Goal: Task Accomplishment & Management: Use online tool/utility

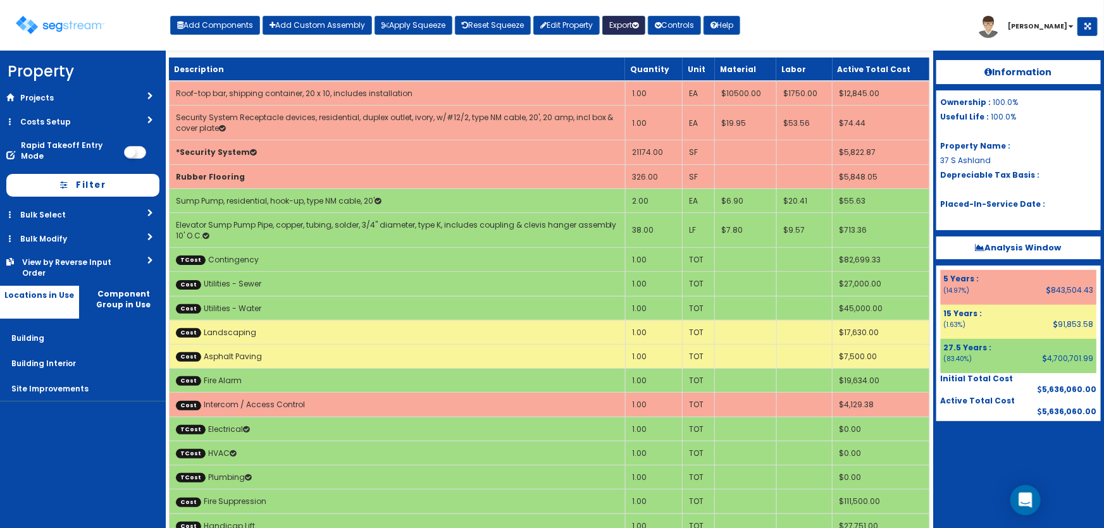
click at [628, 27] on button "Export" at bounding box center [624, 25] width 43 height 19
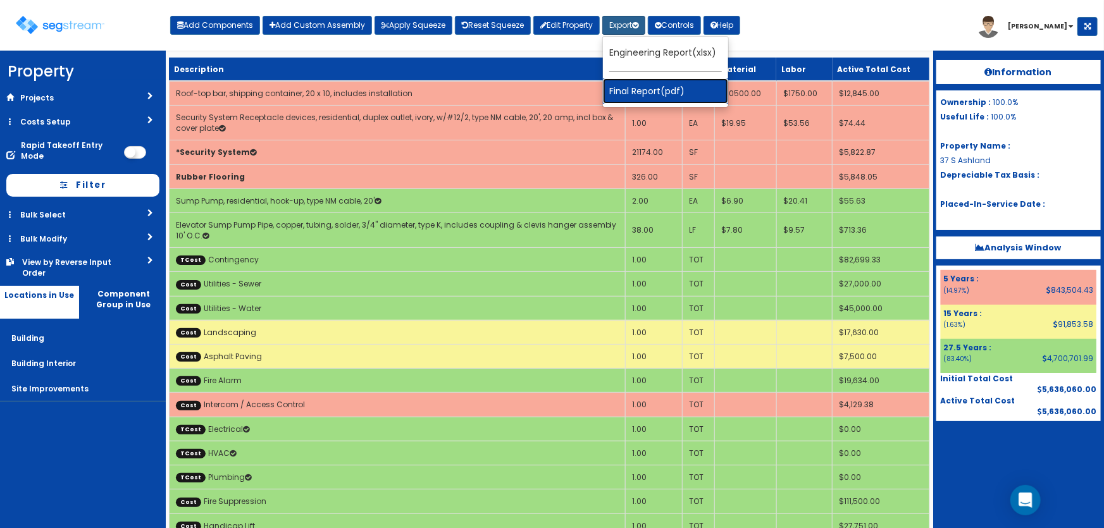
click at [638, 85] on link "Final Report(pdf)" at bounding box center [665, 90] width 125 height 25
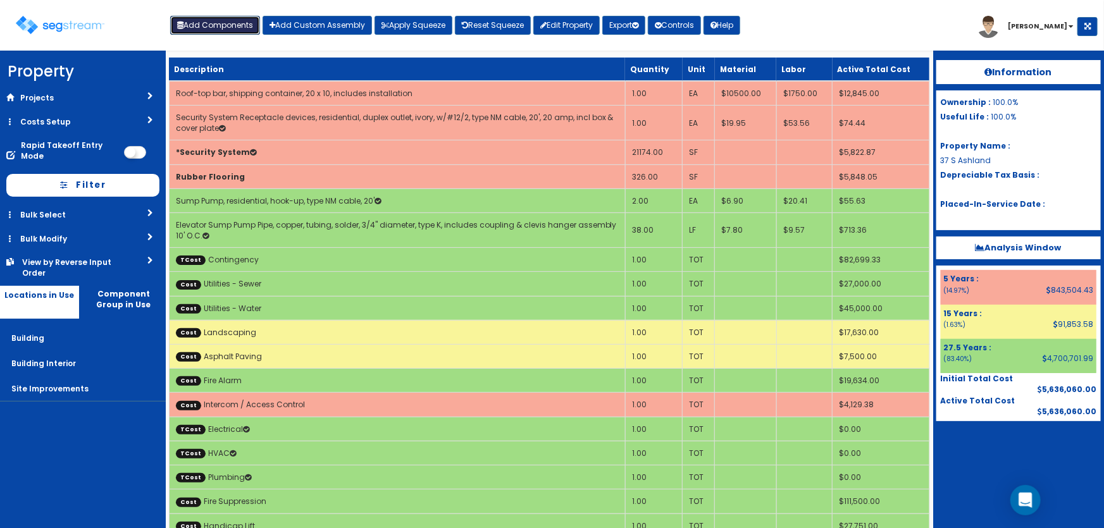
click at [222, 29] on button "Add Components" at bounding box center [215, 25] width 90 height 19
select select "5Y"
select select "default"
select select "6"
select select "5242944"
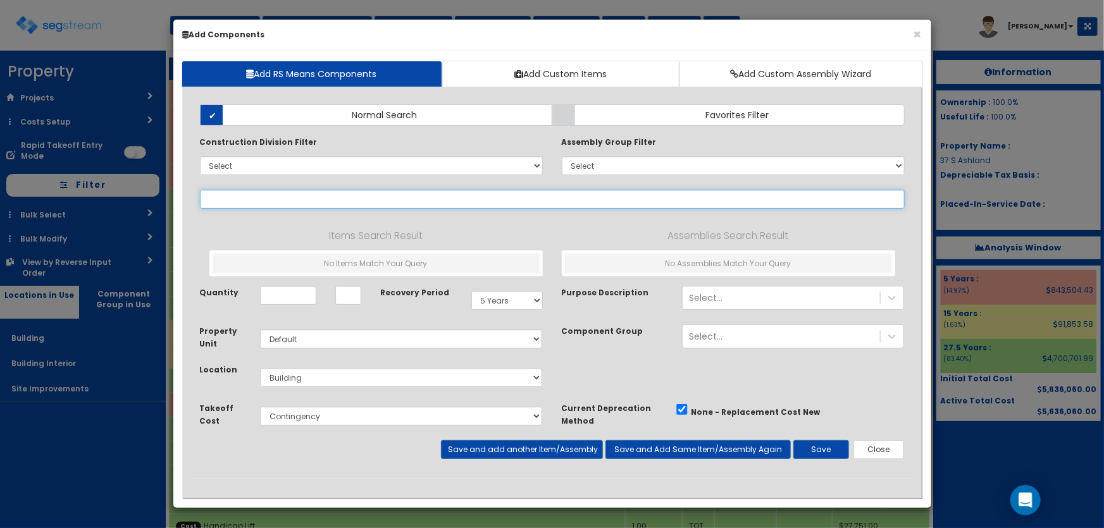
select select
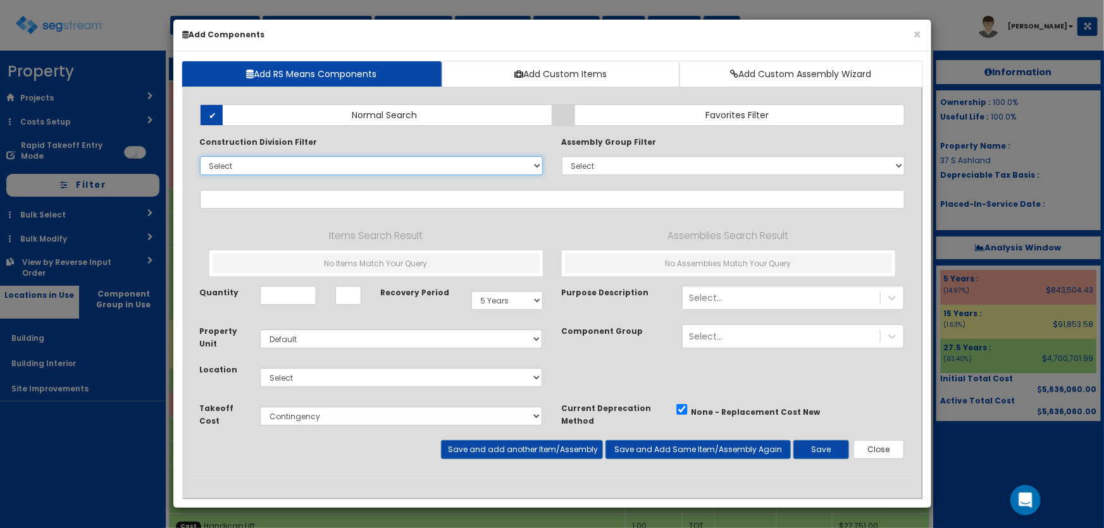
click at [245, 161] on select "Select 0. Custom Item 1. General Requirements 2. Existing Conditions 3. Concret…" at bounding box center [371, 165] width 343 height 19
select select "13000000"
click at [200, 156] on select "Select 0. Custom Item 1. General Requirements 2. Existing Conditions 3. Concret…" at bounding box center [371, 165] width 343 height 19
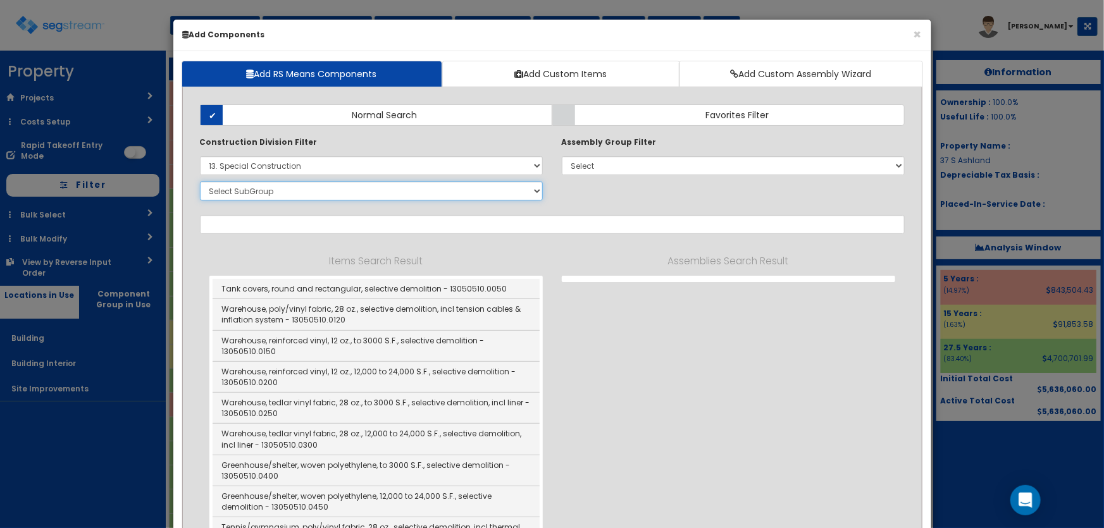
click at [268, 195] on select "Select SubGroup 1. Selective Demolition, Air Supported Structures (13050510) 2.…" at bounding box center [371, 191] width 343 height 19
select select "13215650"
click at [200, 182] on select "Select SubGroup 1. Selective Demolition, Air Supported Structures (13050510) 2.…" at bounding box center [371, 191] width 343 height 19
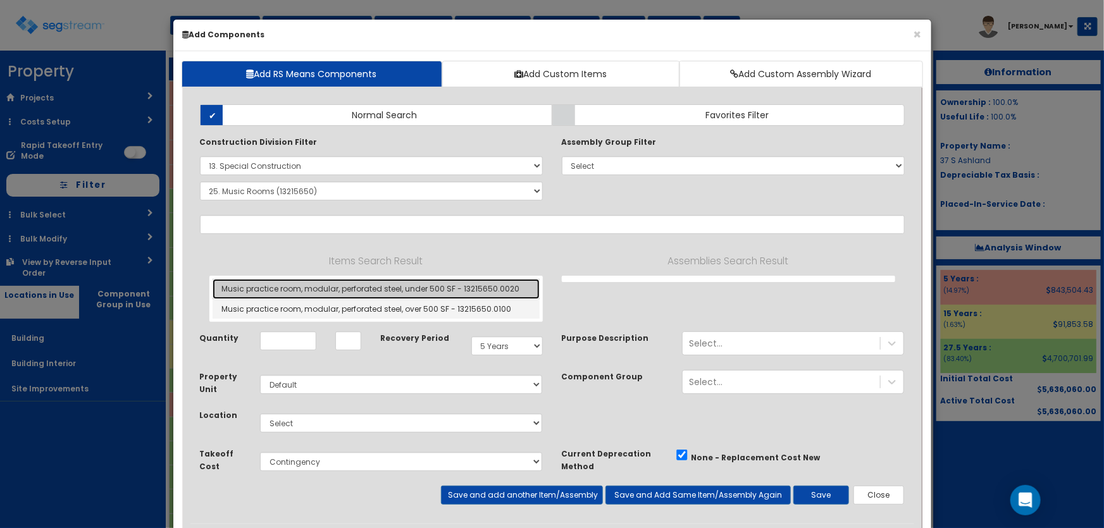
click at [306, 289] on link "Music practice room, modular, perforated steel, under 500 SF - 13215650.0020" at bounding box center [376, 289] width 327 height 20
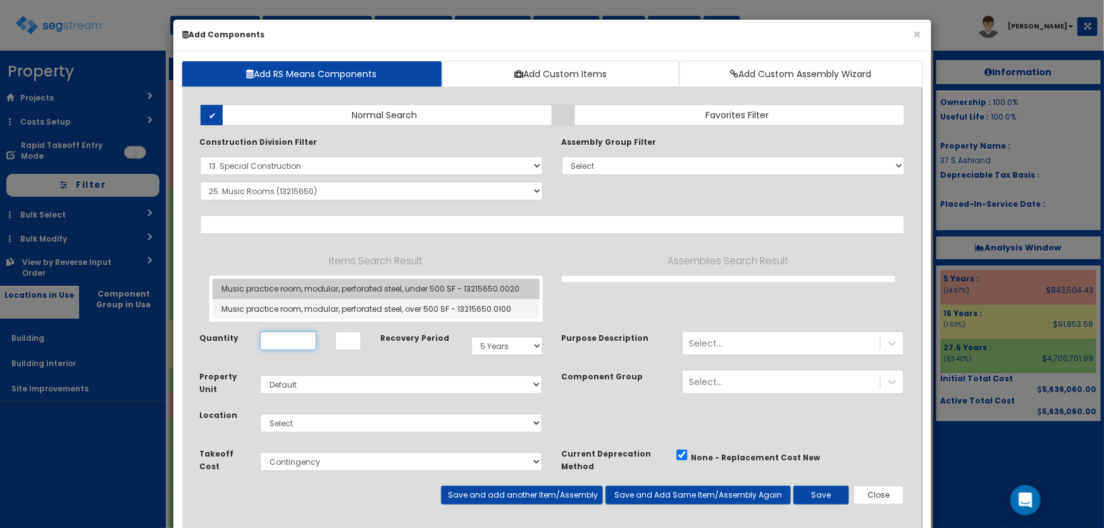
type input "Music practice room, modular, perforated steel, under 500 SF - 13215650.0020"
type input "SFS"
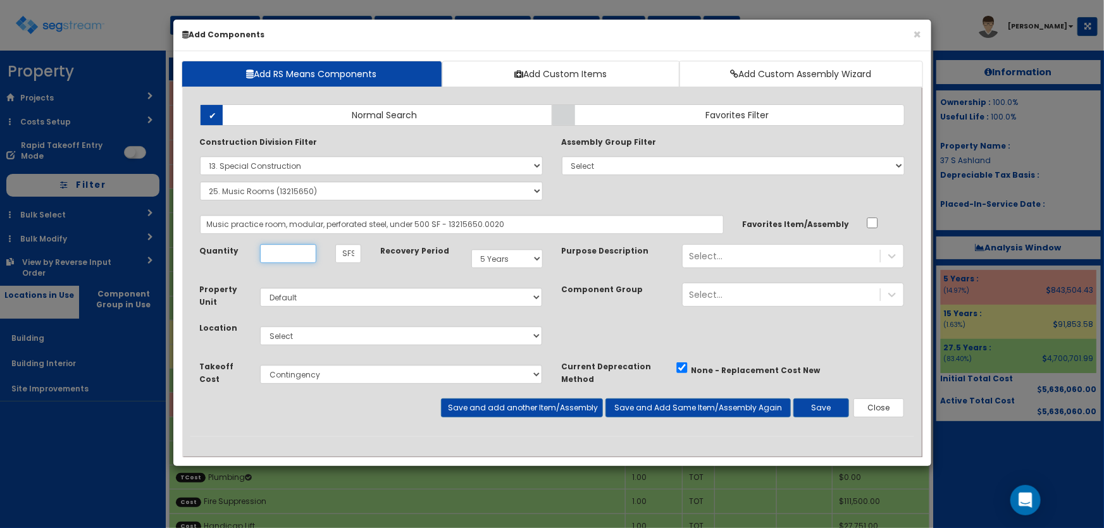
click at [284, 252] on input "Quantity" at bounding box center [288, 253] width 56 height 19
type input "1"
click at [296, 335] on select "Select Building Building Interior Site Improvements Add Additional Location" at bounding box center [401, 336] width 283 height 19
select select "6"
click at [260, 327] on select "Select Building Building Interior Site Improvements Add Additional Location" at bounding box center [401, 336] width 283 height 19
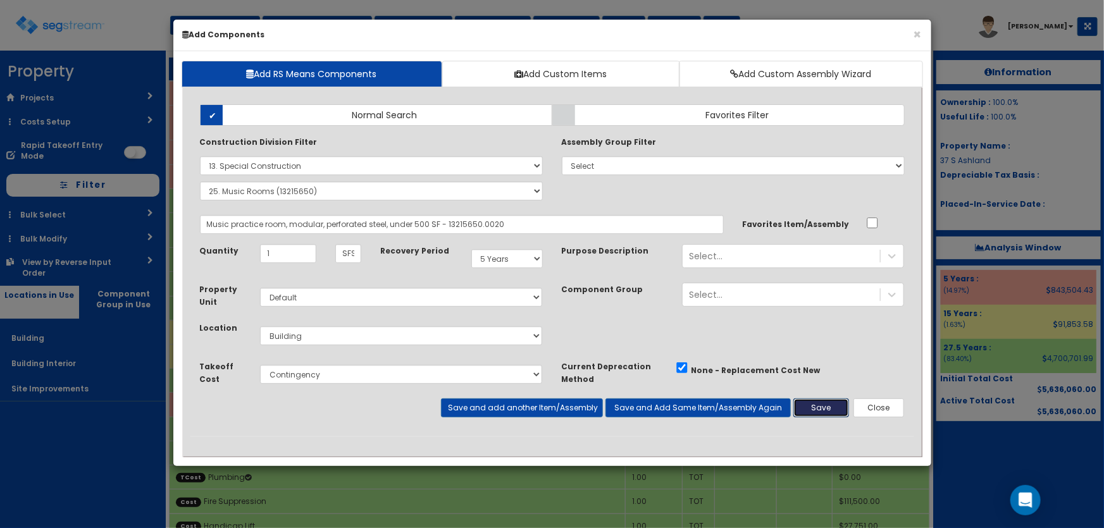
click at [828, 408] on button "Save" at bounding box center [822, 408] width 56 height 19
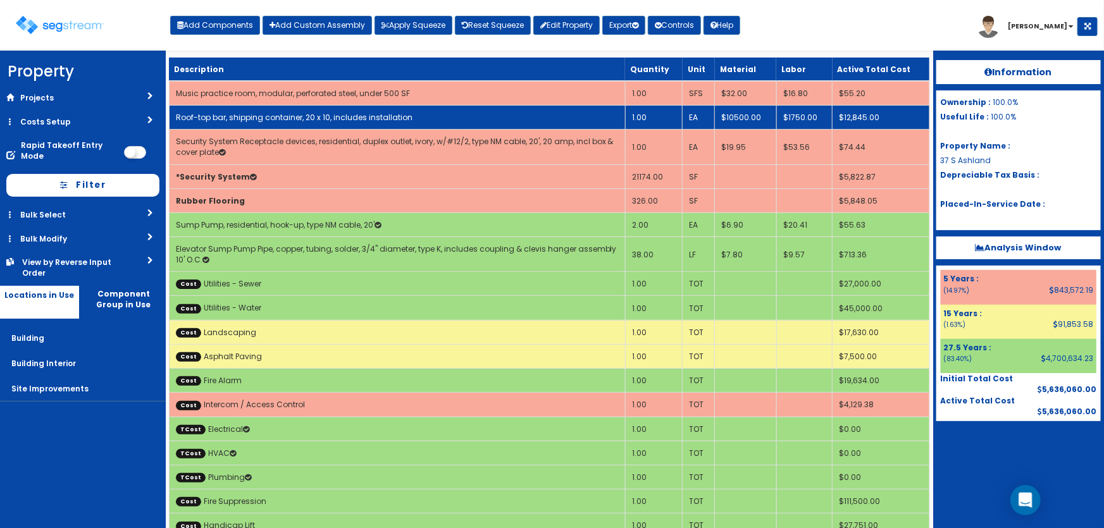
click at [312, 116] on link "Roof-top bar, shipping container, 20 x 10, includes installation" at bounding box center [294, 117] width 237 height 11
select select "5242944"
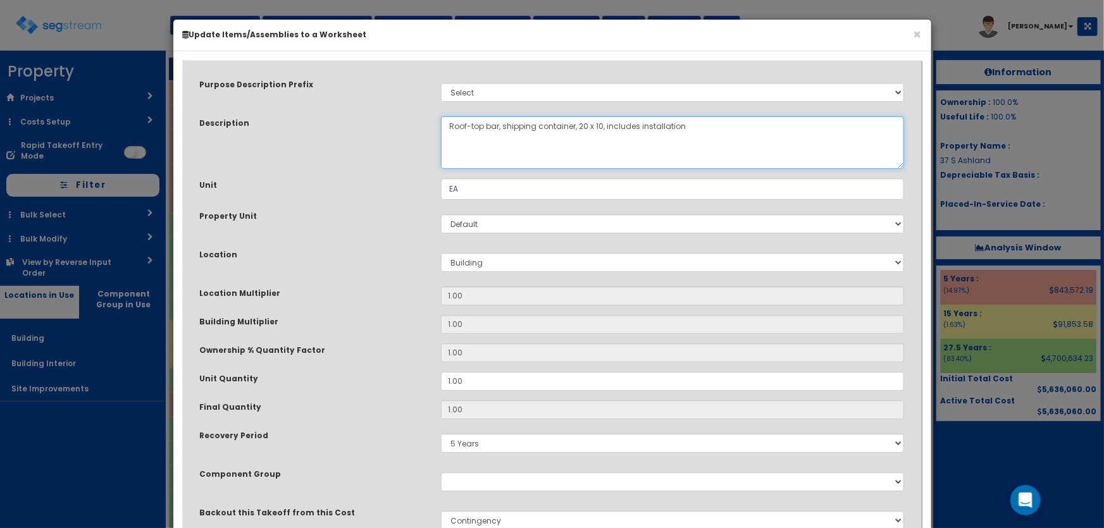
drag, startPoint x: 690, startPoint y: 124, endPoint x: 444, endPoint y: 127, distance: 245.6
click at [444, 127] on textarea "Roof-top bar, shipping container, 20 x 10, includes installation" at bounding box center [673, 142] width 464 height 53
click at [918, 29] on button "×" at bounding box center [918, 34] width 8 height 13
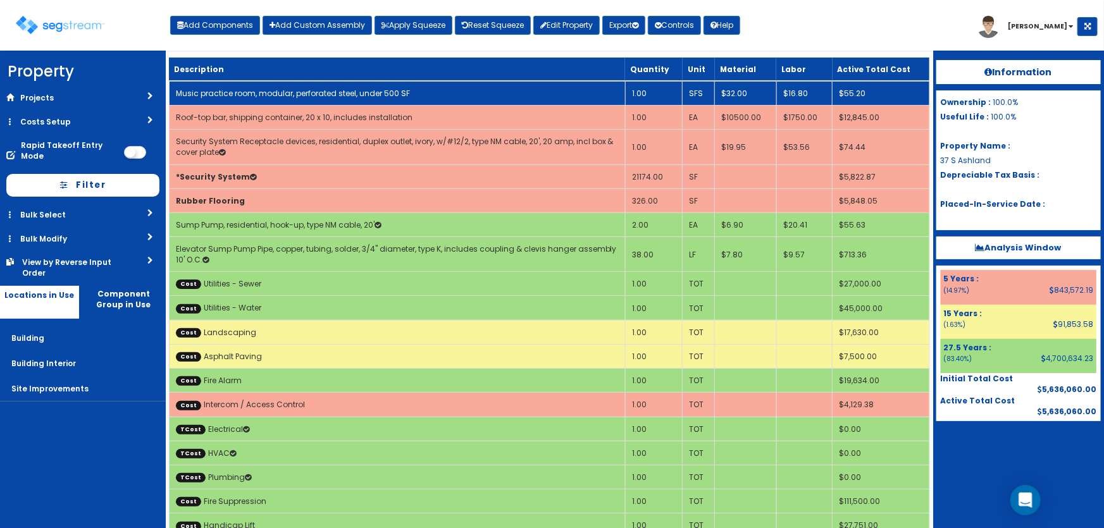
click at [263, 91] on link "Music practice room, modular, perforated steel, under 500 SF" at bounding box center [293, 93] width 234 height 11
select select "5242944"
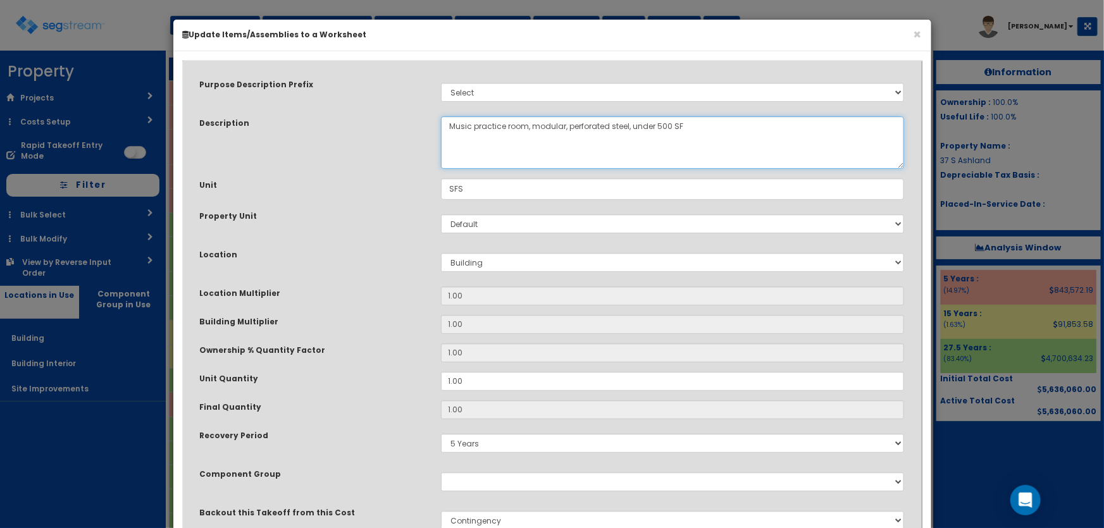
drag, startPoint x: 696, startPoint y: 127, endPoint x: 411, endPoint y: 124, distance: 284.8
click at [411, 124] on div "Description Music practice room, modular, perforated steel, under 500 SF" at bounding box center [553, 142] width 724 height 53
paste textarea "Roof-top bar, shipping container, 20 x 10, includes installation"
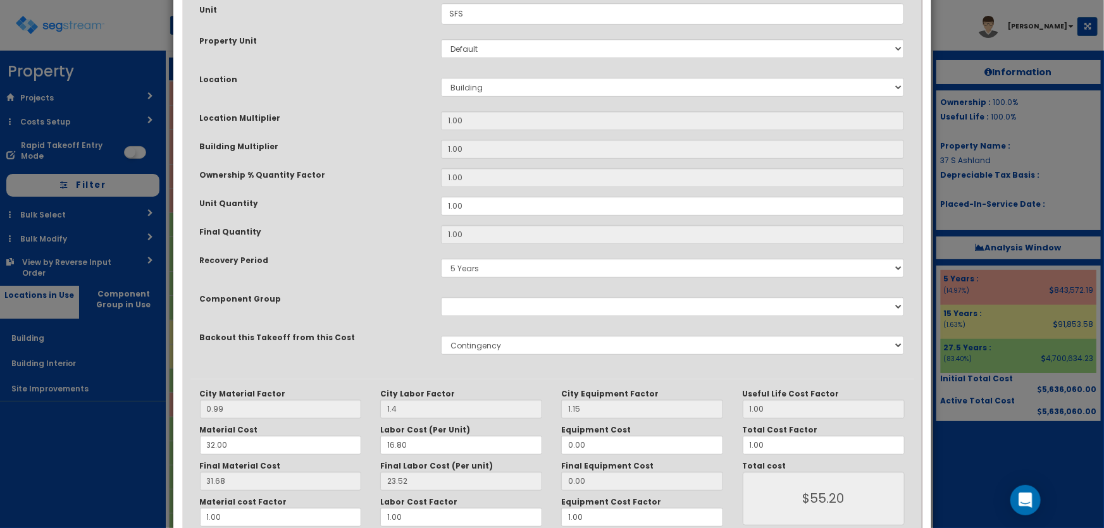
scroll to position [230, 0]
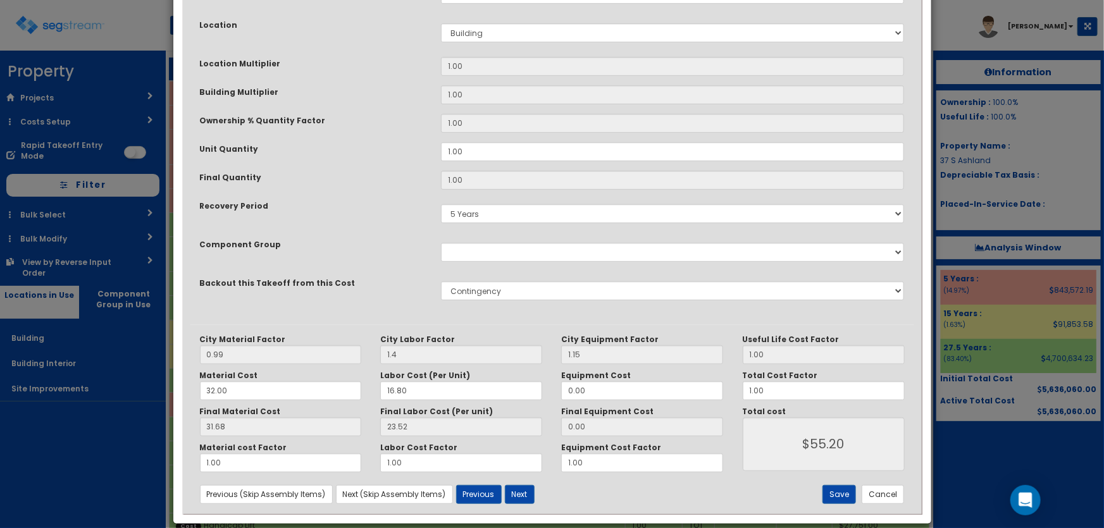
type textarea "Roof-top bar, shipping container, 20 x 10, includes installation"
drag, startPoint x: 278, startPoint y: 388, endPoint x: 202, endPoint y: 387, distance: 76.0
click at [202, 387] on input "32.00" at bounding box center [281, 391] width 162 height 19
type input "1"
type input "0.99"
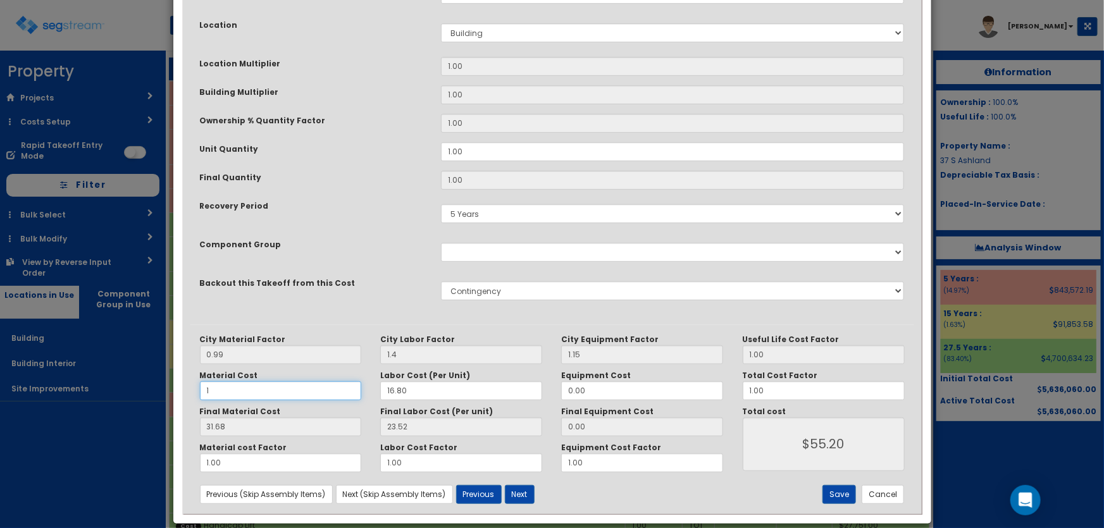
type input "$24.51"
type input "10"
type input "9.90"
type input "$33.42"
type input "105"
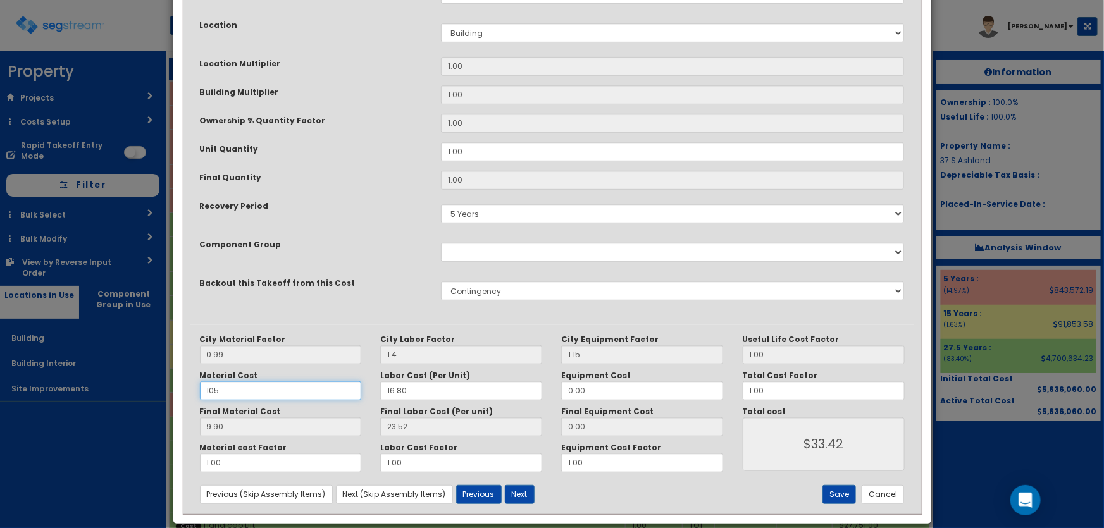
type input "103.95"
type input "$127.47"
type input "1050"
type input "1039.50"
type input "$1063.02"
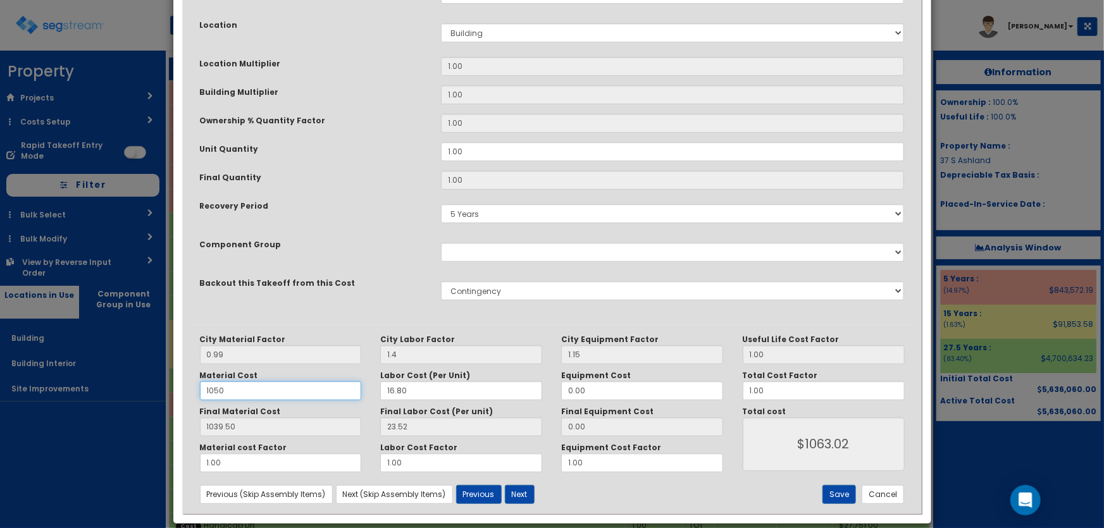
type input "10500"
type input "10395.00"
type input "$10418.52"
type input "10500"
drag, startPoint x: 402, startPoint y: 387, endPoint x: 372, endPoint y: 390, distance: 29.9
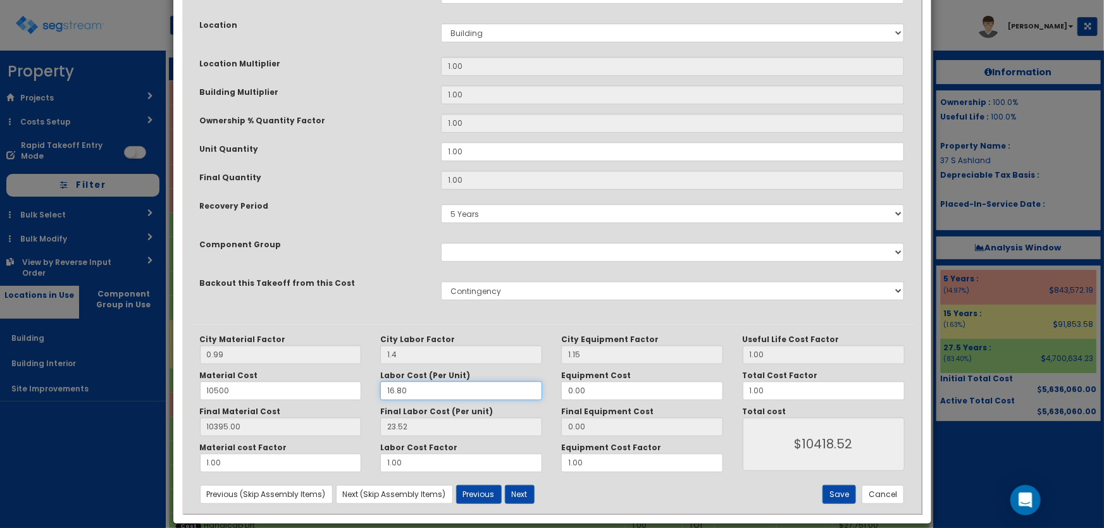
click at [372, 390] on div "Labor Cost (Per Unit) 16.80" at bounding box center [461, 386] width 181 height 30
type input "1"
type input "1.40"
type input "$10396.40"
type input "17"
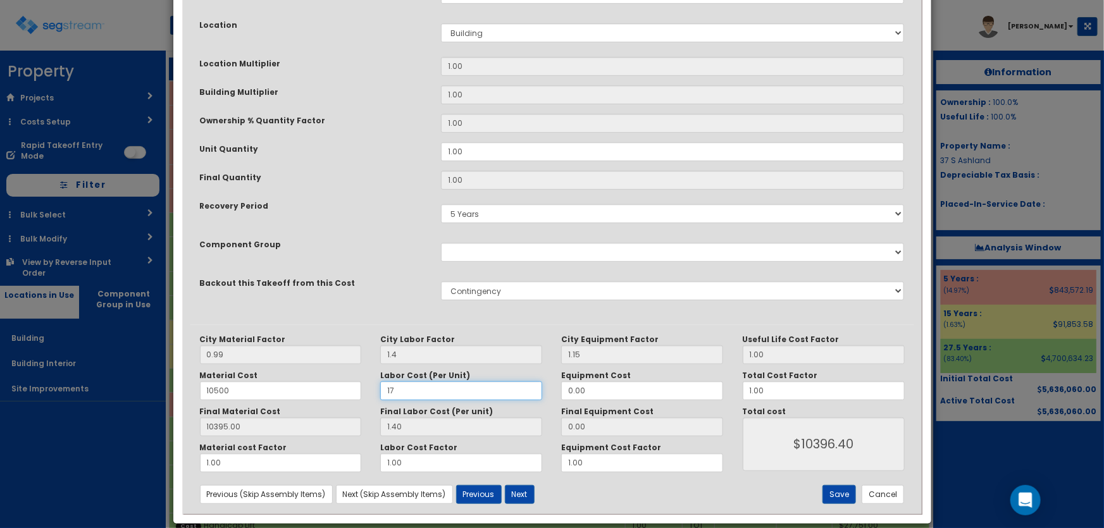
type input "23.80"
type input "$10418.80"
type input "175"
type input "245.00"
type input "$10640.00"
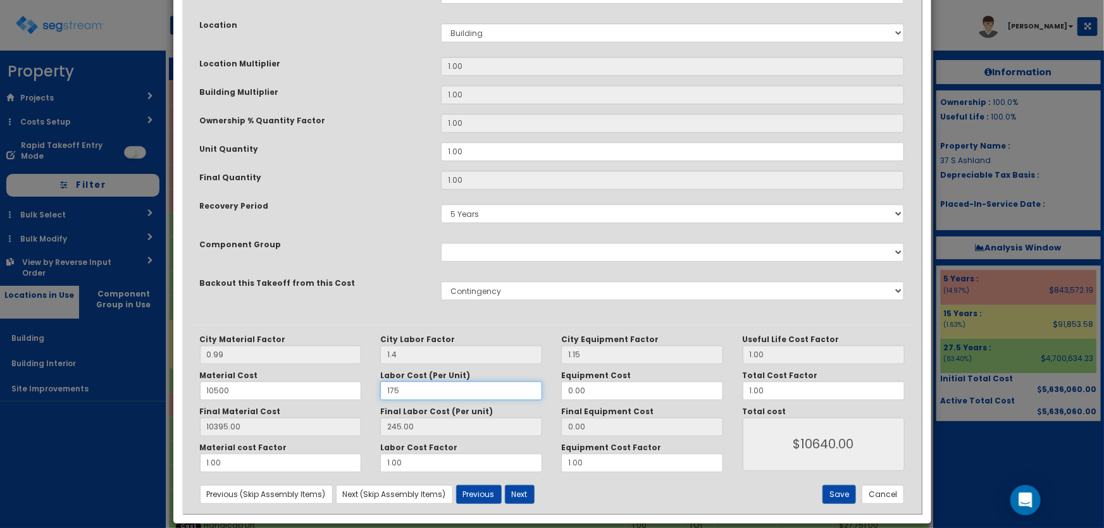
type input "1750"
type input "2450.00"
type input "$12845.00"
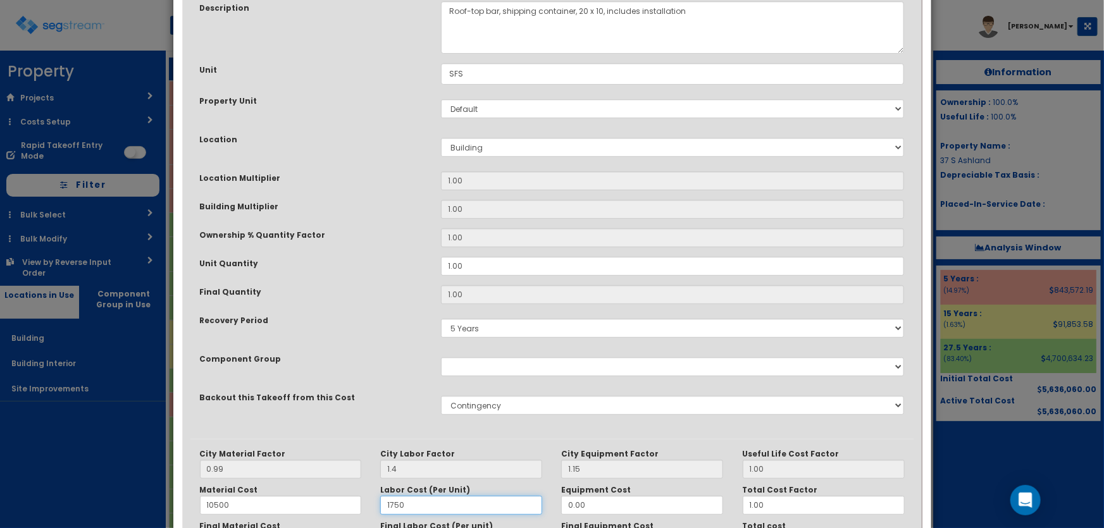
scroll to position [115, 0]
type input "1750"
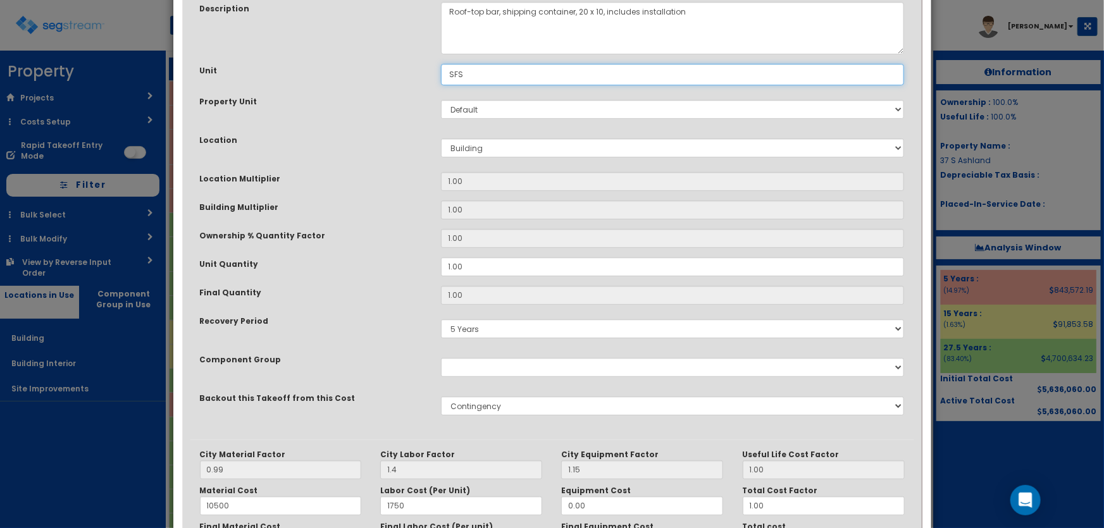
click at [474, 73] on input "SFS" at bounding box center [673, 75] width 464 height 22
drag, startPoint x: 474, startPoint y: 73, endPoint x: 458, endPoint y: 73, distance: 15.8
click at [458, 73] on input "SFS" at bounding box center [673, 75] width 464 height 22
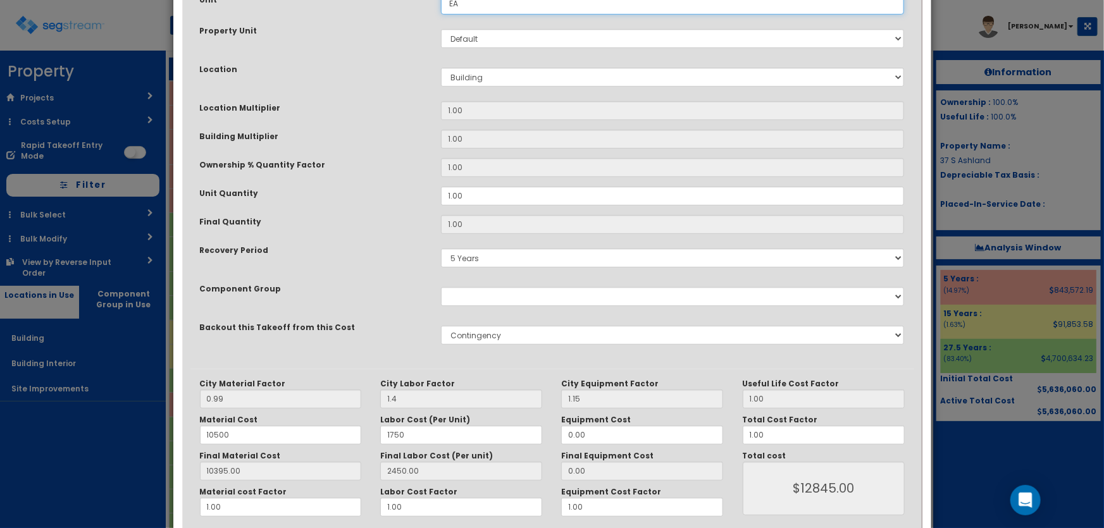
scroll to position [244, 0]
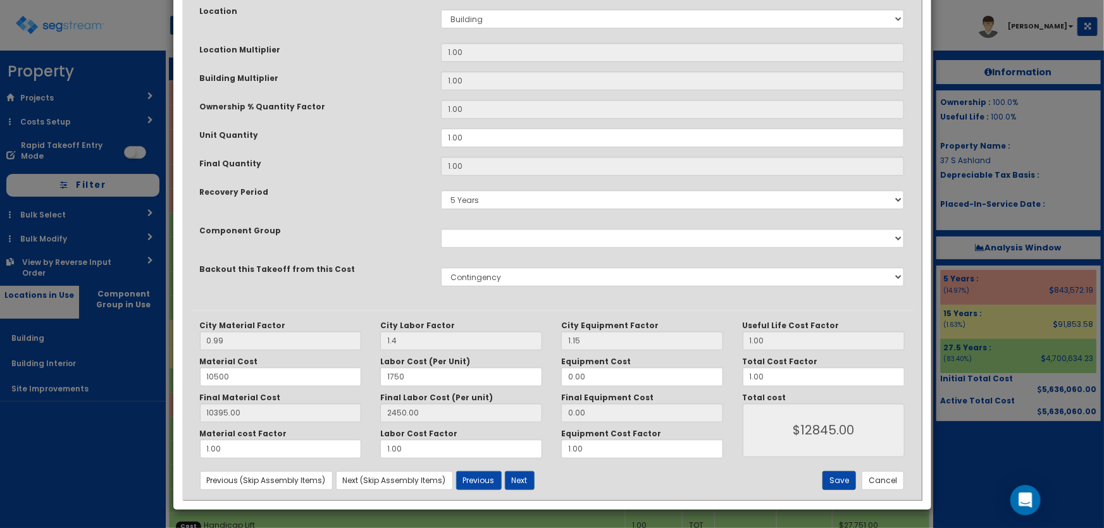
type input "EA"
drag, startPoint x: 837, startPoint y: 473, endPoint x: 826, endPoint y: 449, distance: 25.8
click at [837, 473] on button "Save" at bounding box center [840, 481] width 34 height 19
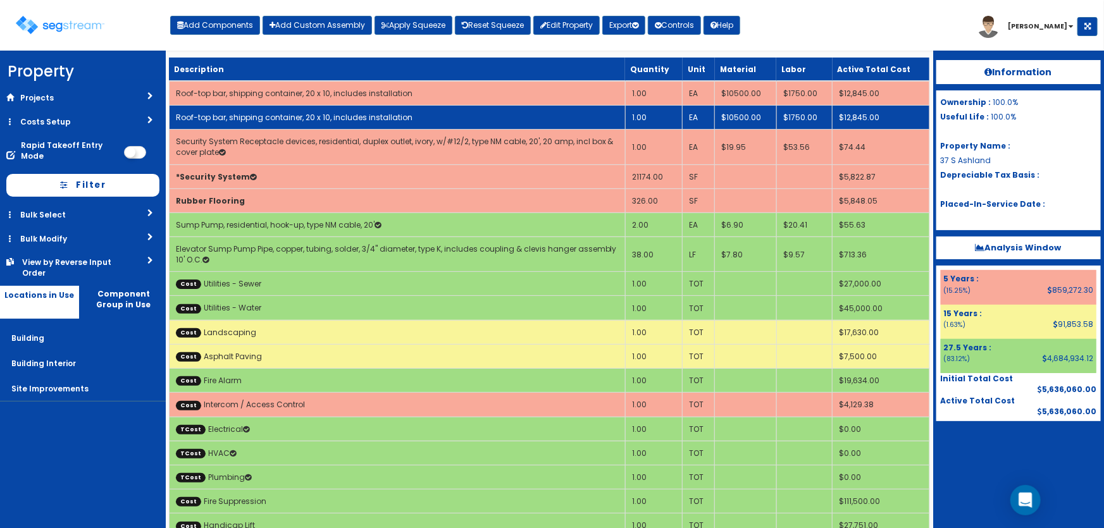
click at [659, 118] on td "1.00" at bounding box center [654, 118] width 58 height 24
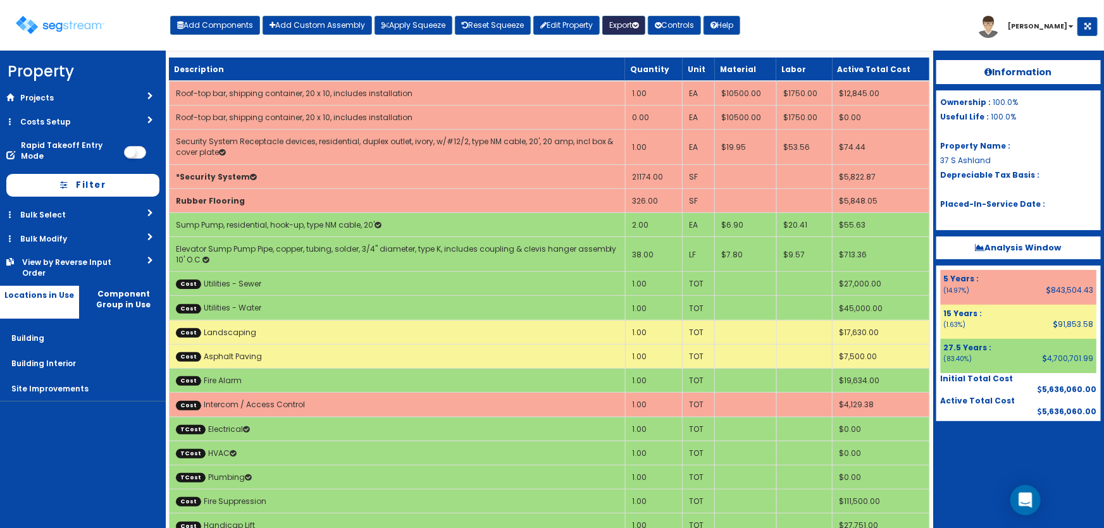
click at [620, 25] on button "Export" at bounding box center [624, 25] width 43 height 19
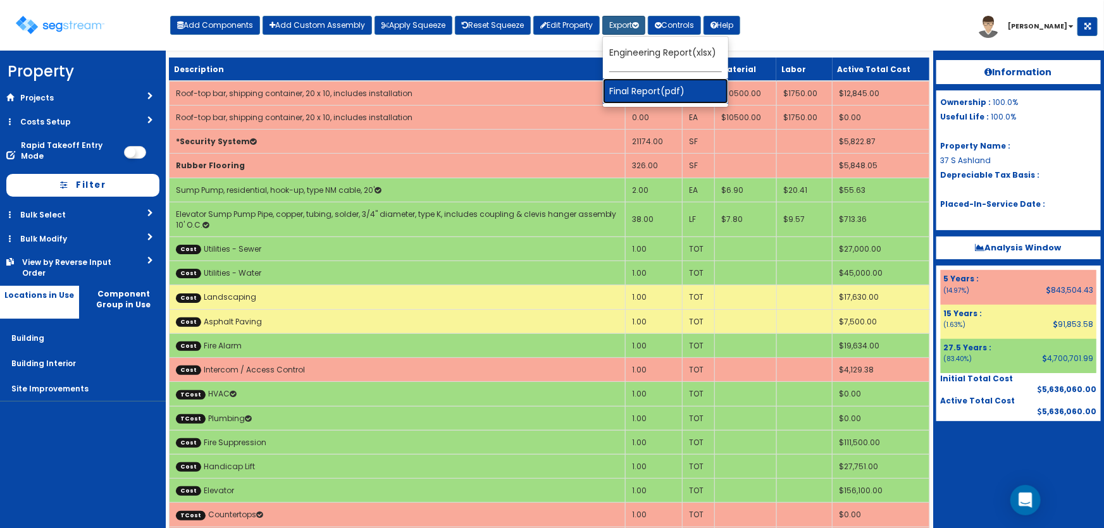
click at [646, 89] on link "Final Report(pdf)" at bounding box center [665, 90] width 125 height 25
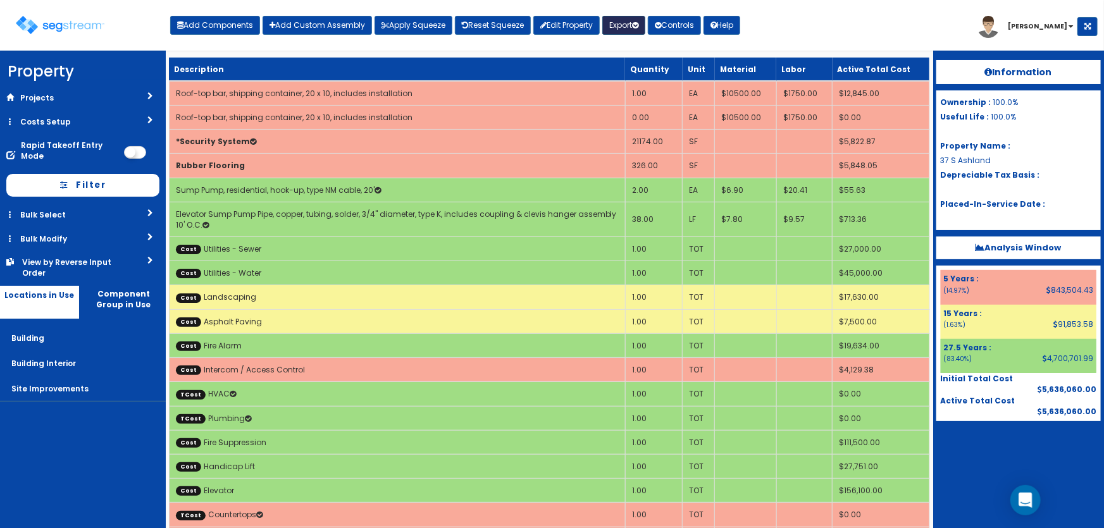
click at [624, 19] on button "Export" at bounding box center [624, 25] width 43 height 19
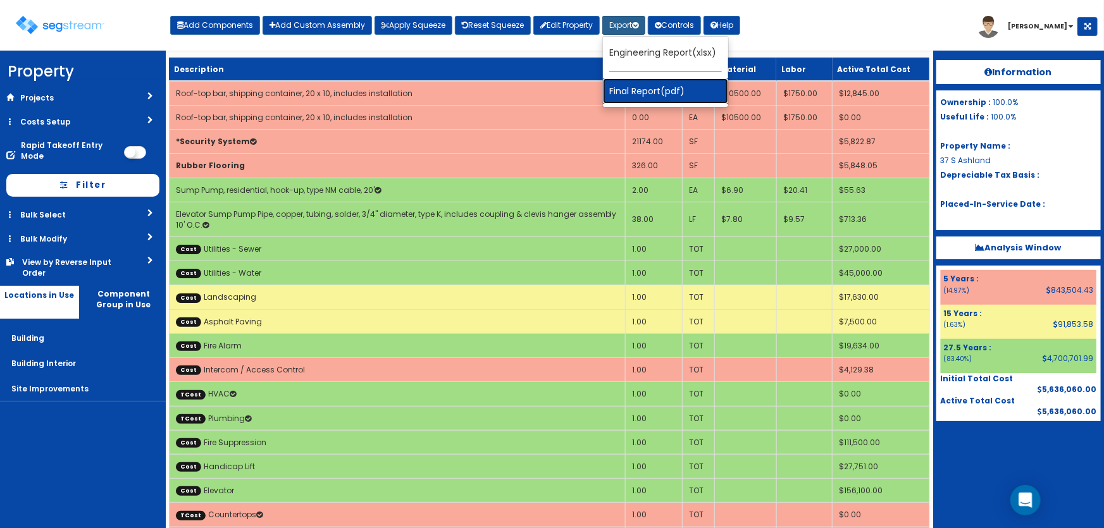
click at [642, 87] on link "Final Report(pdf)" at bounding box center [665, 90] width 125 height 25
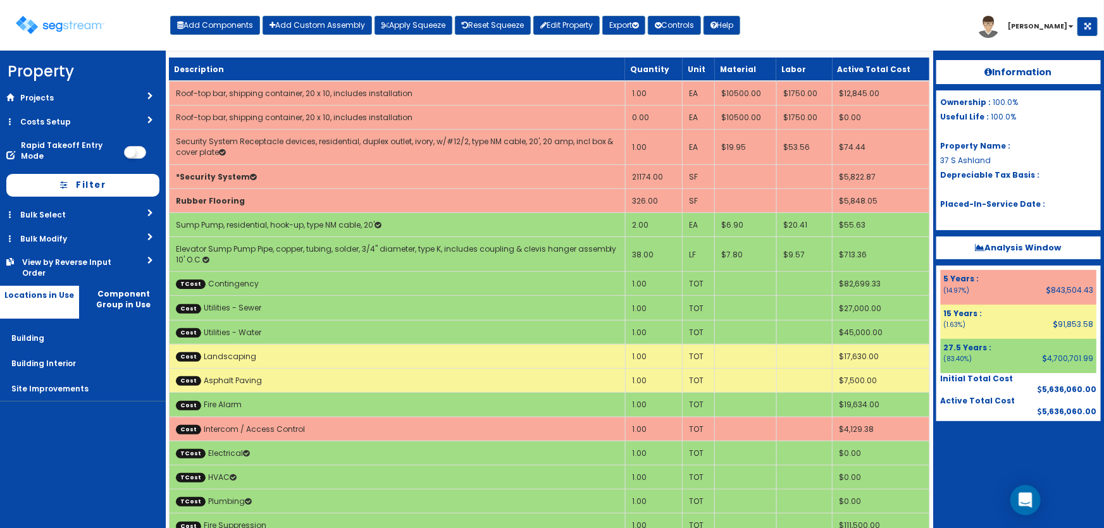
click at [51, 113] on link "Costs Setup" at bounding box center [83, 121] width 166 height 23
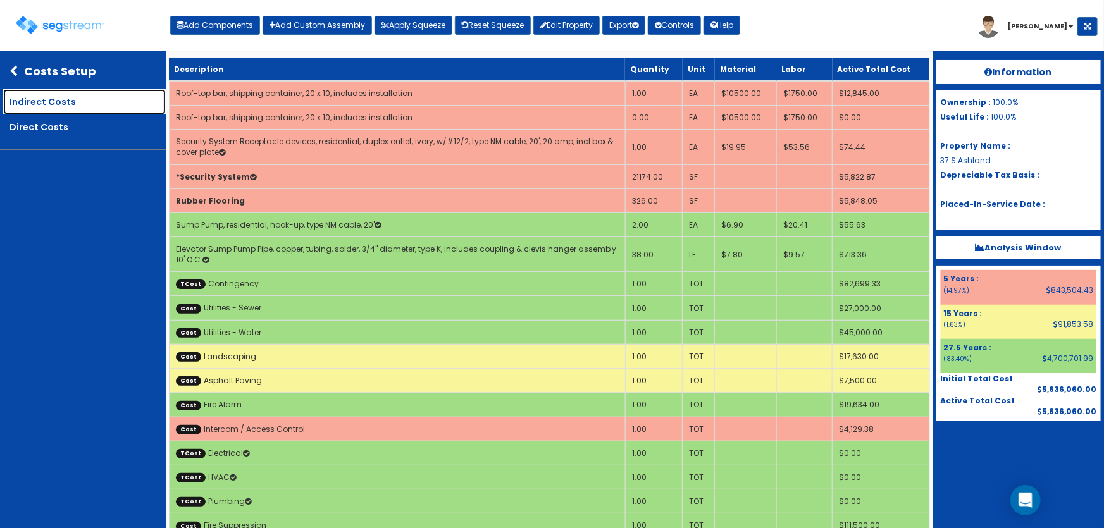
click at [58, 101] on link "Indirect Costs" at bounding box center [84, 101] width 163 height 25
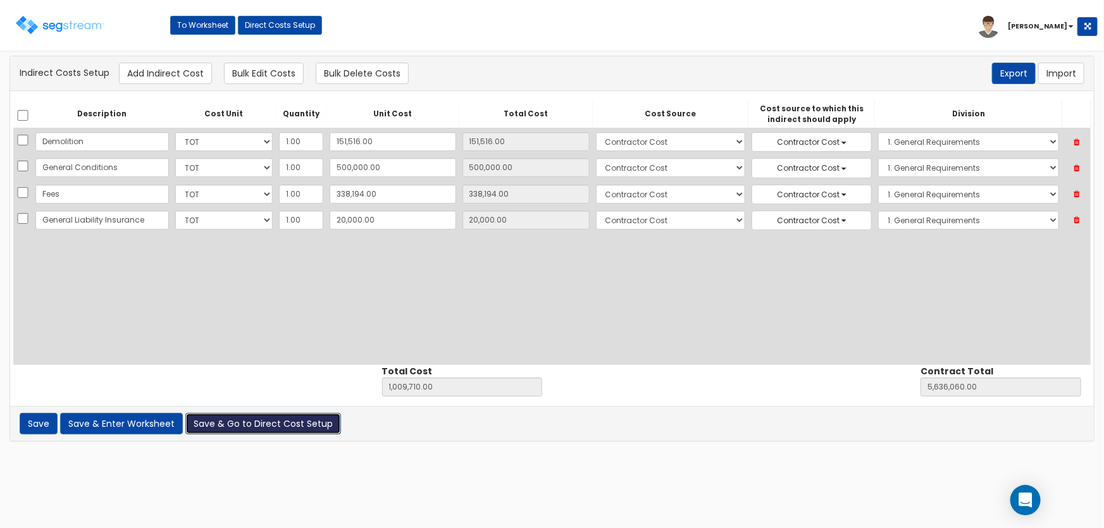
drag, startPoint x: 247, startPoint y: 418, endPoint x: 260, endPoint y: 395, distance: 26.1
click at [248, 418] on button "Save & Go to Direct Cost Setup" at bounding box center [263, 424] width 156 height 22
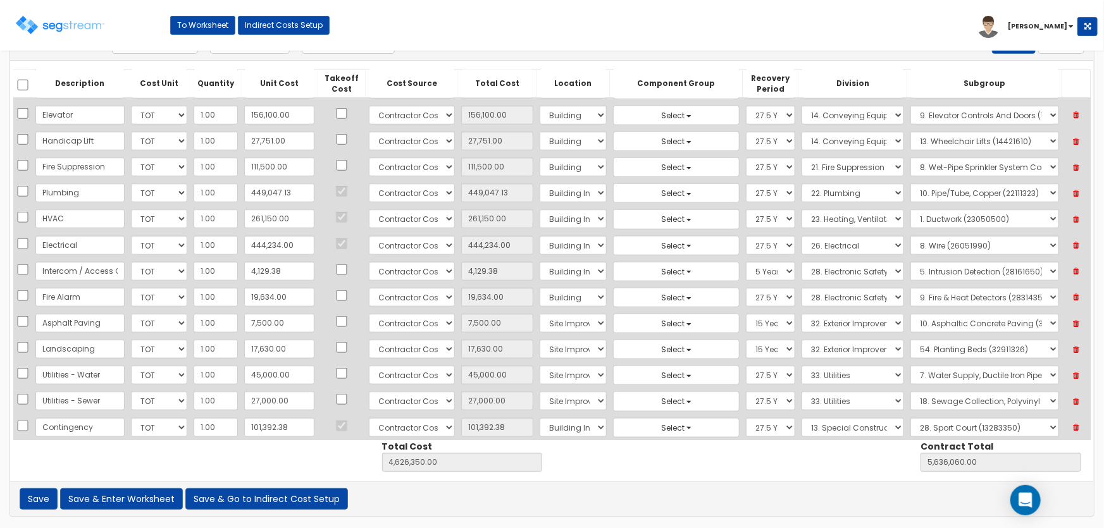
scroll to position [656, 0]
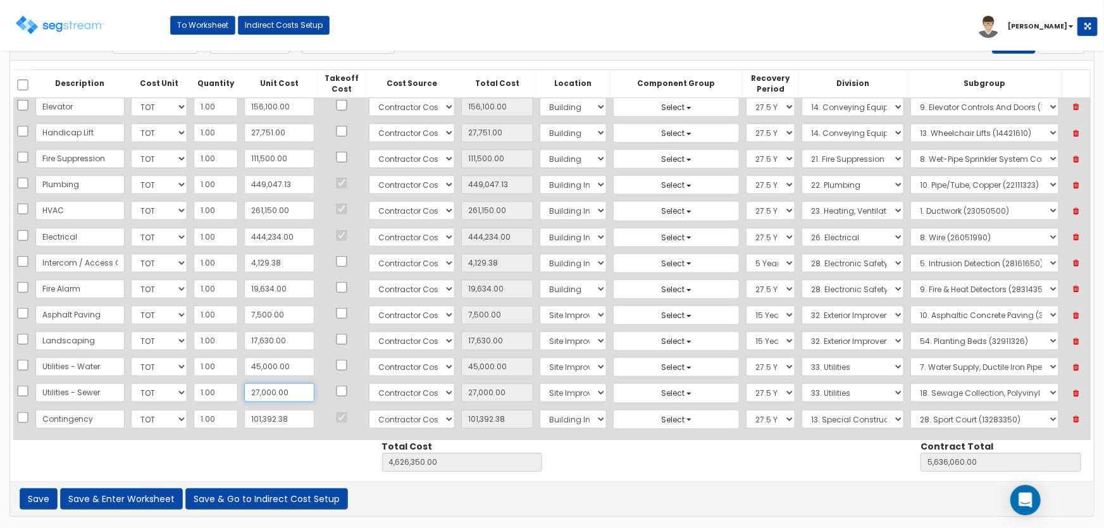
click at [254, 385] on input "27,000.00" at bounding box center [279, 393] width 70 height 19
click at [254, 387] on input "27,000.00" at bounding box center [279, 393] width 70 height 19
type input "27,00.00"
type input "4,602,050.00"
type input "5,611,760.00"
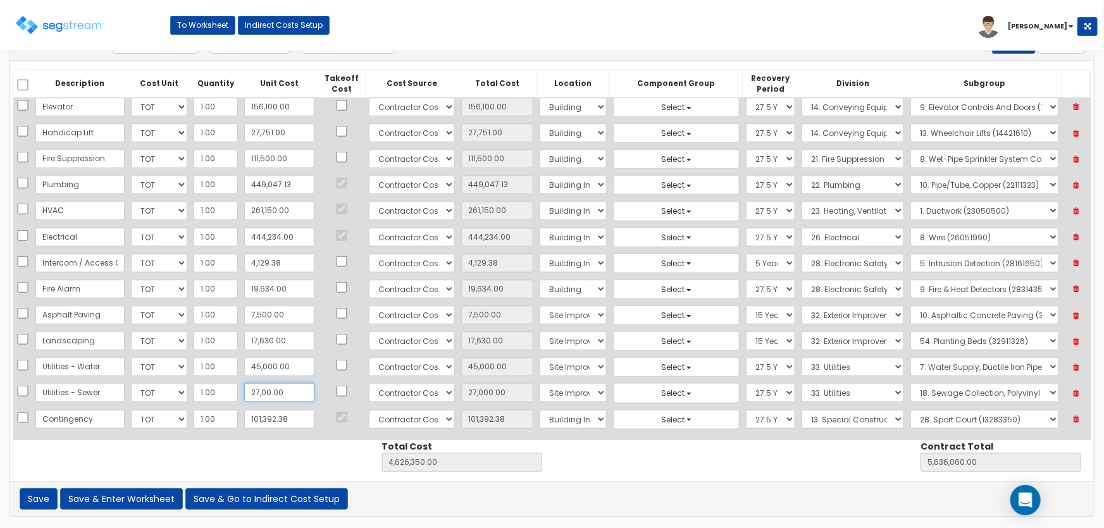
type input "2,700.00"
type input "2,700.005"
type input "2,700.01"
type input "2,700.00"
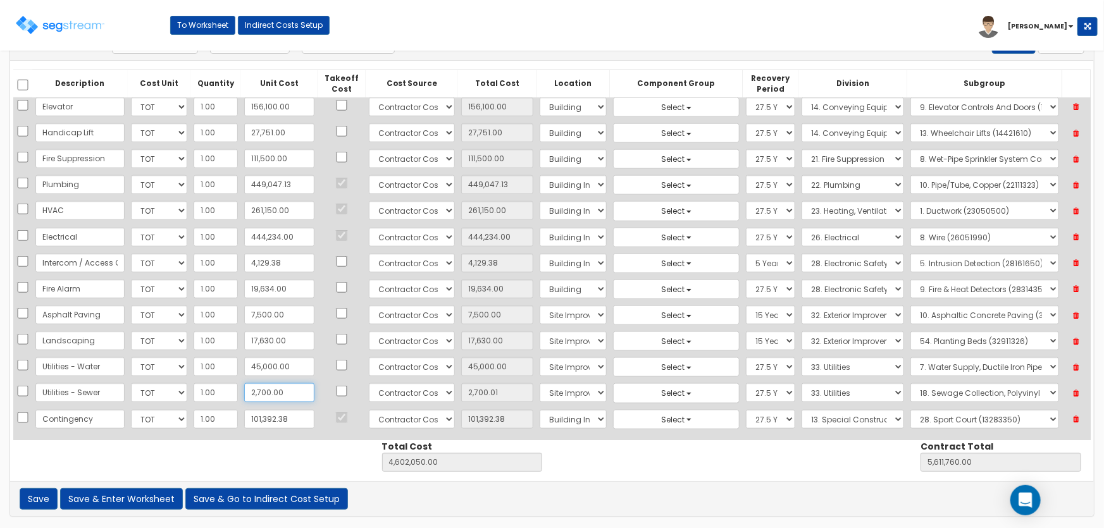
type input "2,700.00"
type input "2,70"
type input "4,599,620.00"
type input "5,609,330.00"
type input "270"
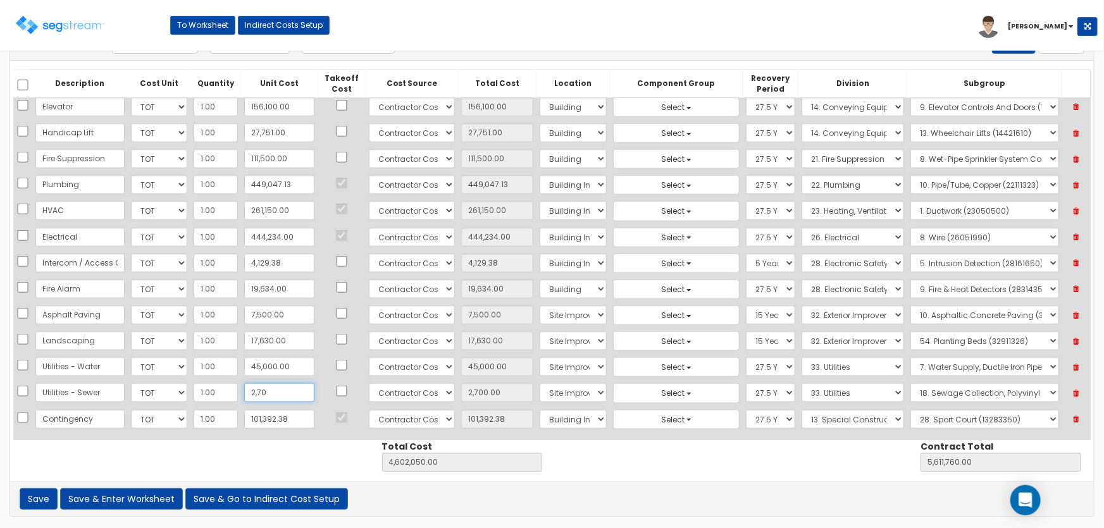
type input "270.00"
type input "27"
type input "4,599,377.00"
type input "5,609,087.00"
type input "27.00"
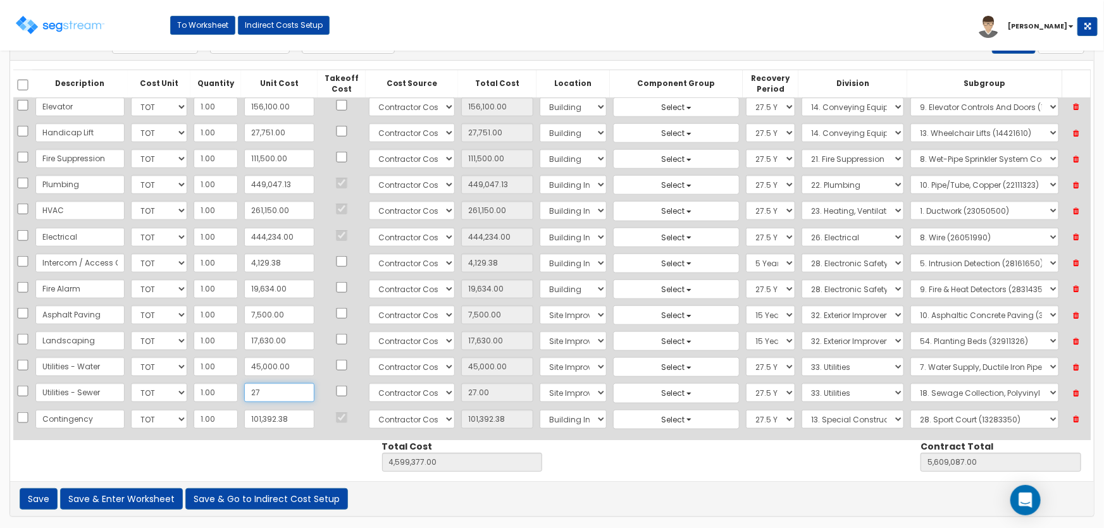
type input "275"
type input "4,599,625.00"
type input "5,609,335.00"
type input "275.00"
type input "2750"
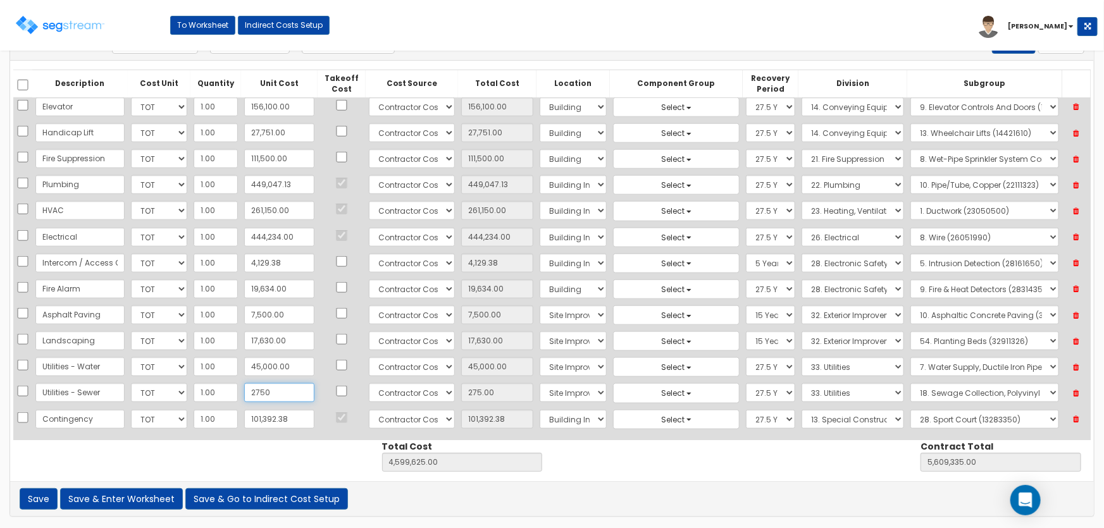
type input "4,602,100.00"
type input "5,611,810.00"
type input "2,750"
type input "2,750.00"
type input "2,7500"
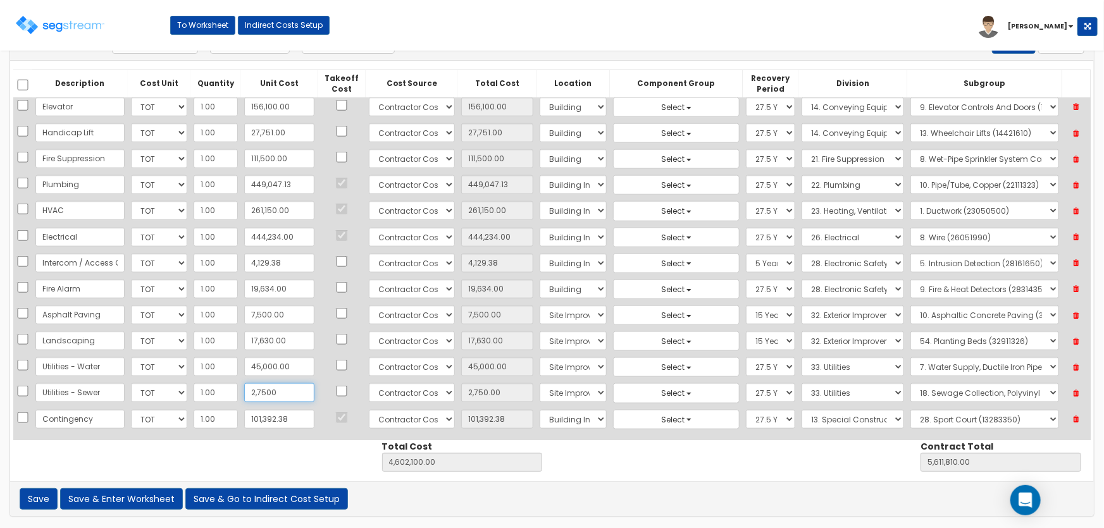
type input "4,626,850.00"
type input "5,636,560.00"
type input "27,500"
type input "27,500.00"
type input "27,500"
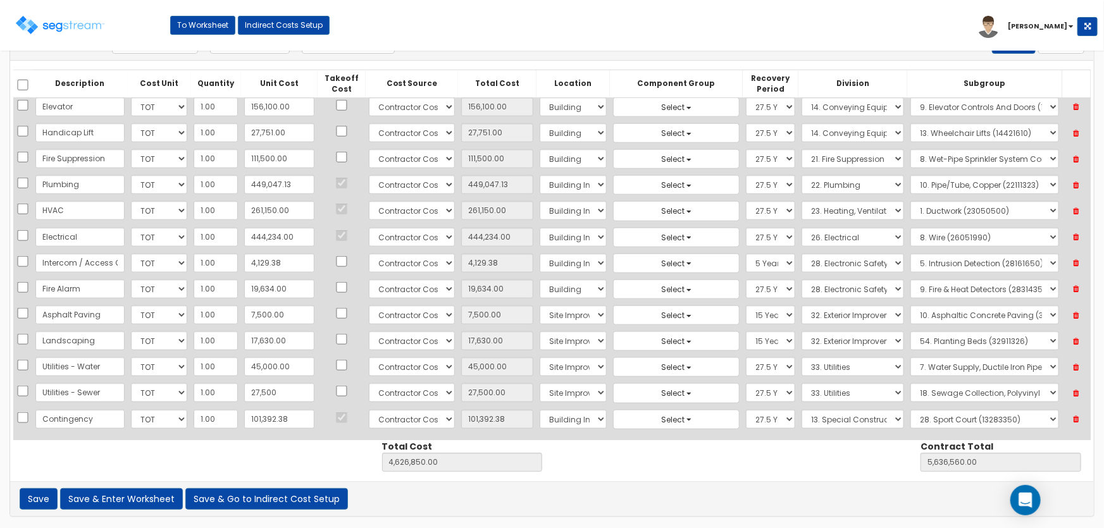
click at [268, 435] on div "Description Cost Unit Quantity Unit Cost Takeoff Cost Cost Source Total Cost Lo…" at bounding box center [552, 255] width 1078 height 370
click at [149, 494] on button "Save & Enter Worksheet" at bounding box center [121, 500] width 123 height 22
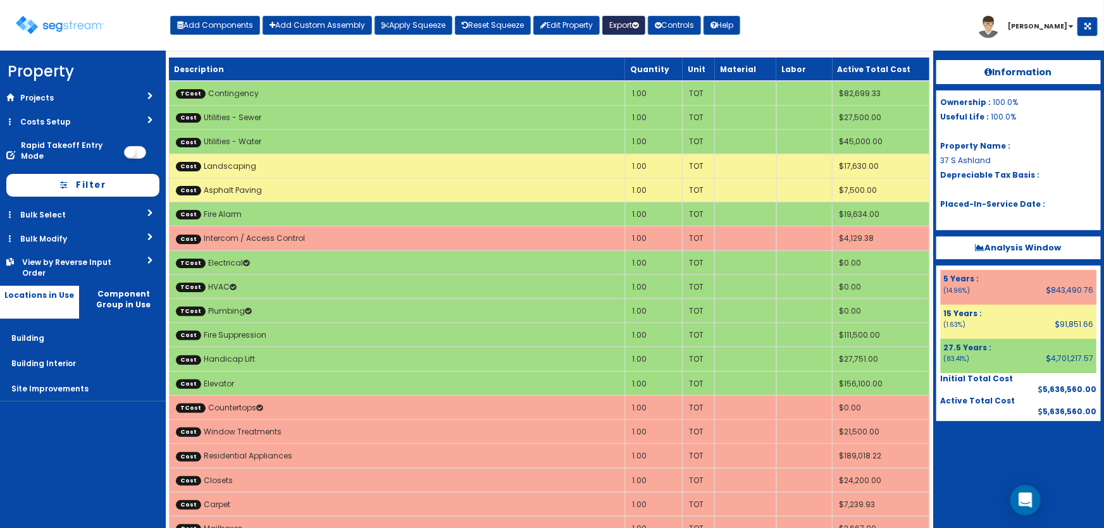
click at [618, 25] on button "Export" at bounding box center [624, 25] width 43 height 19
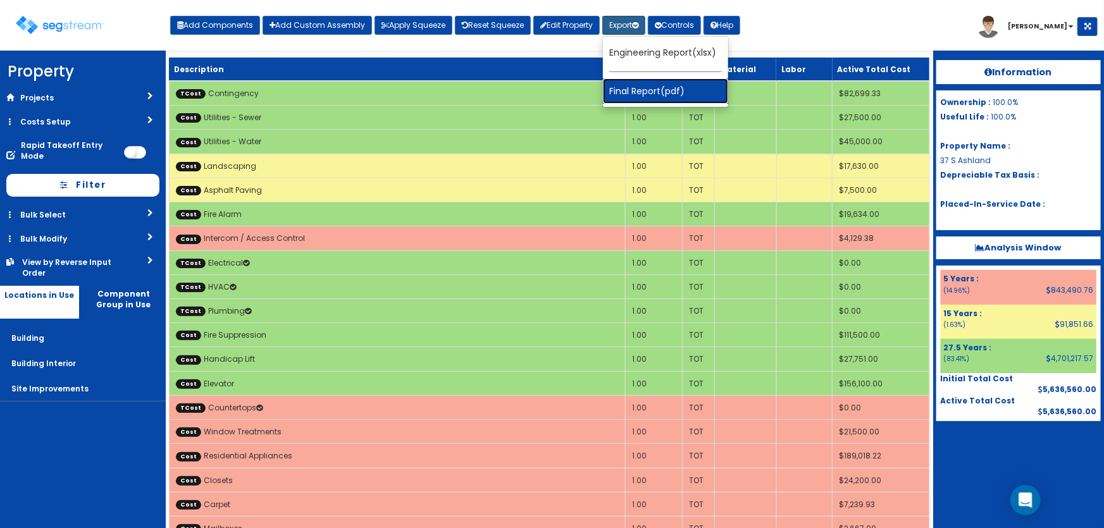
click at [629, 92] on link "Final Report(pdf)" at bounding box center [665, 90] width 125 height 25
